Goal: Information Seeking & Learning: Learn about a topic

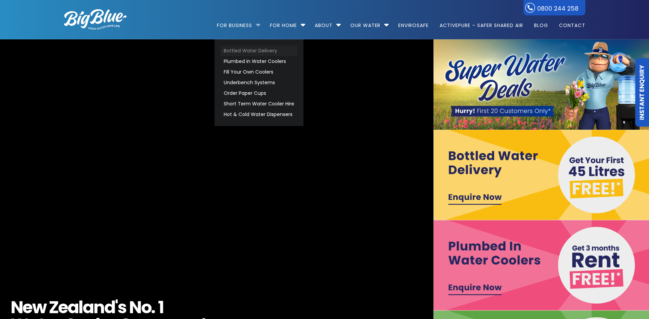
click at [234, 51] on link "Bottled Water Delivery" at bounding box center [259, 51] width 77 height 11
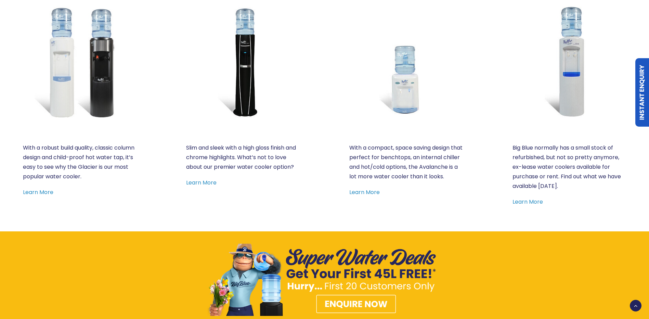
scroll to position [342, 0]
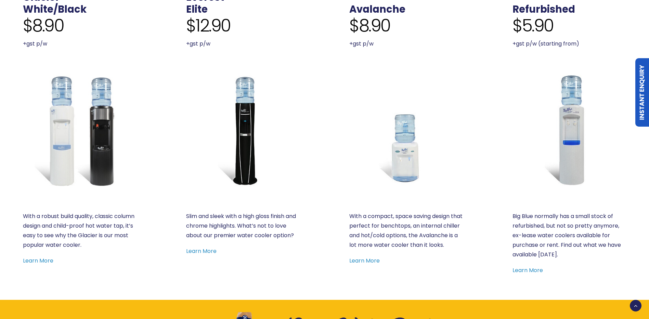
click at [635, 309] on icon at bounding box center [636, 306] width 12 height 12
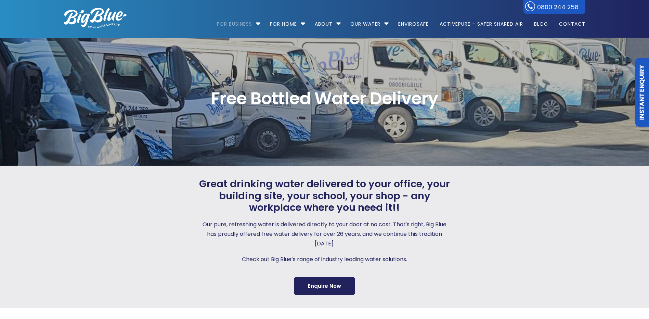
scroll to position [0, 0]
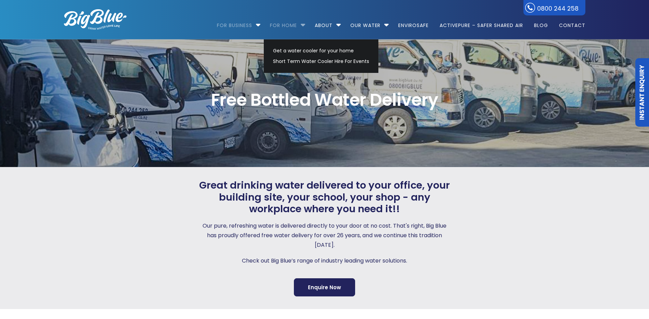
click at [283, 24] on link "For Home" at bounding box center [283, 22] width 37 height 44
click at [287, 51] on link "Get a water cooler for your home" at bounding box center [321, 51] width 102 height 11
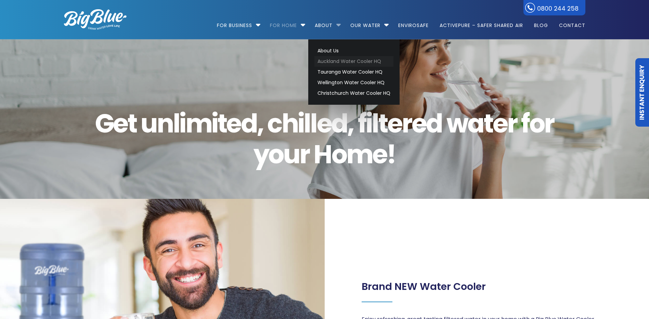
click at [331, 63] on link "Auckland Water Cooler HQ" at bounding box center [354, 61] width 79 height 11
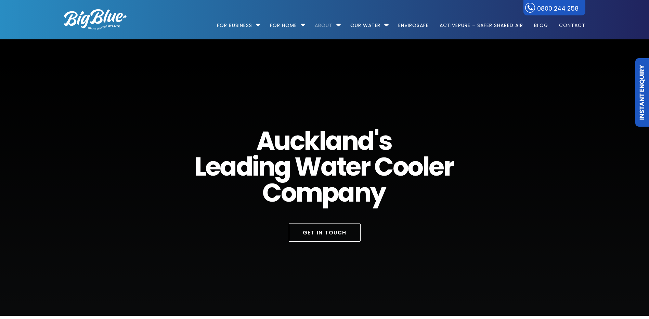
drag, startPoint x: 62, startPoint y: 12, endPoint x: 35, endPoint y: 114, distance: 105.6
click at [62, 12] on div "0800 244 258 For Business Bottled Water Delivery Plumbed in Water Coolers Fill …" at bounding box center [325, 19] width 546 height 39
